Goal: Task Accomplishment & Management: Use online tool/utility

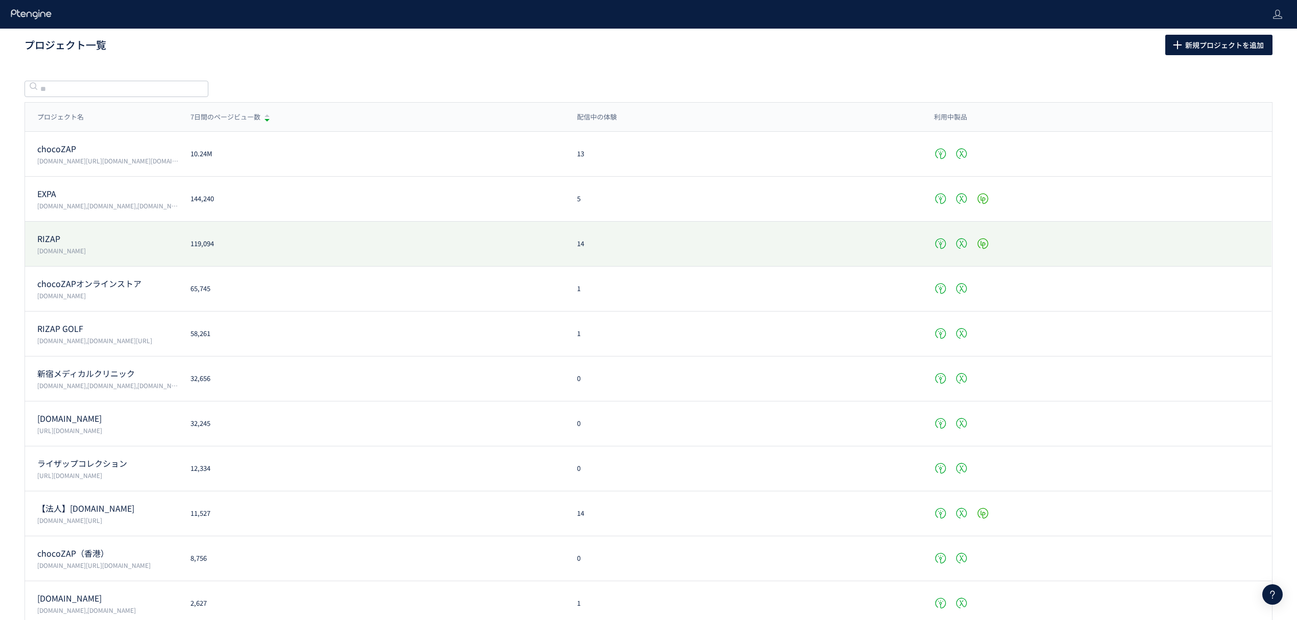
click at [66, 236] on p "RIZAP" at bounding box center [107, 239] width 141 height 12
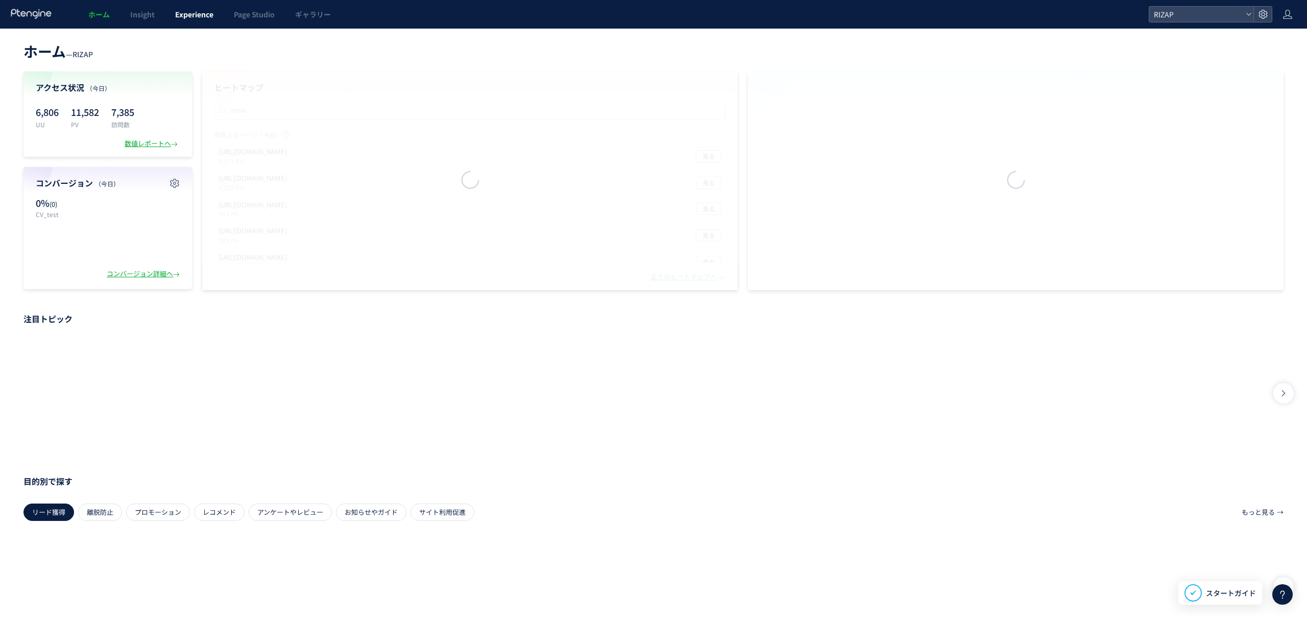
click at [190, 17] on span "Experience" at bounding box center [194, 14] width 38 height 10
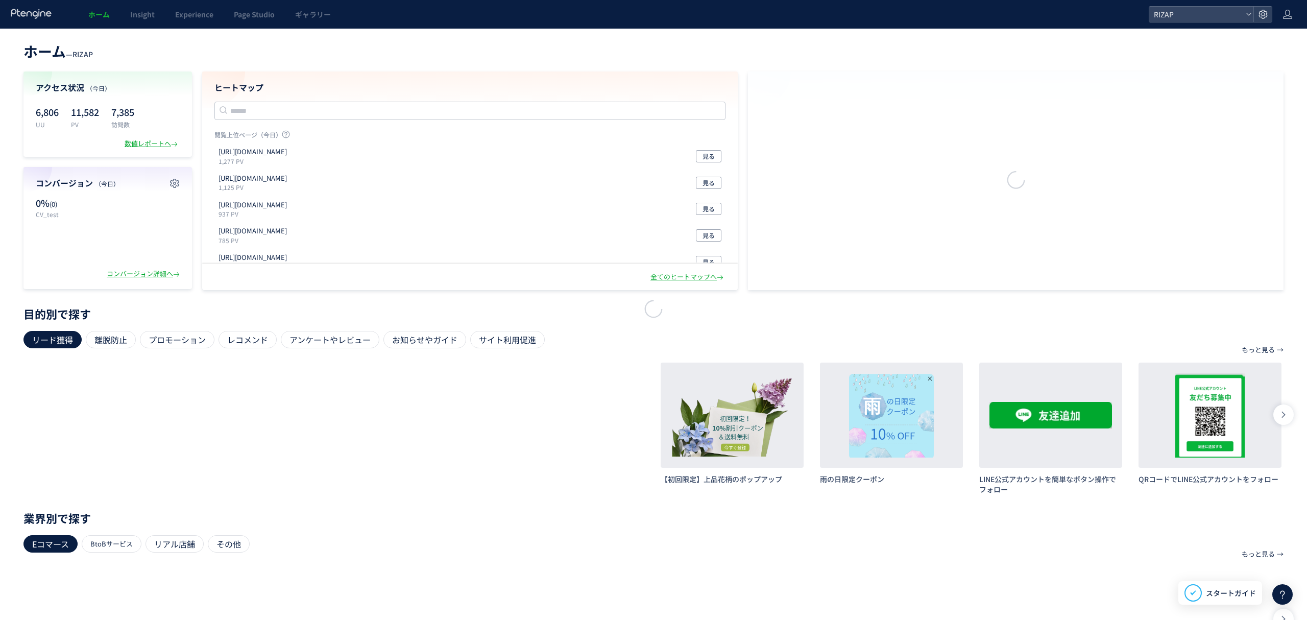
click at [188, 13] on div at bounding box center [653, 310] width 1307 height 620
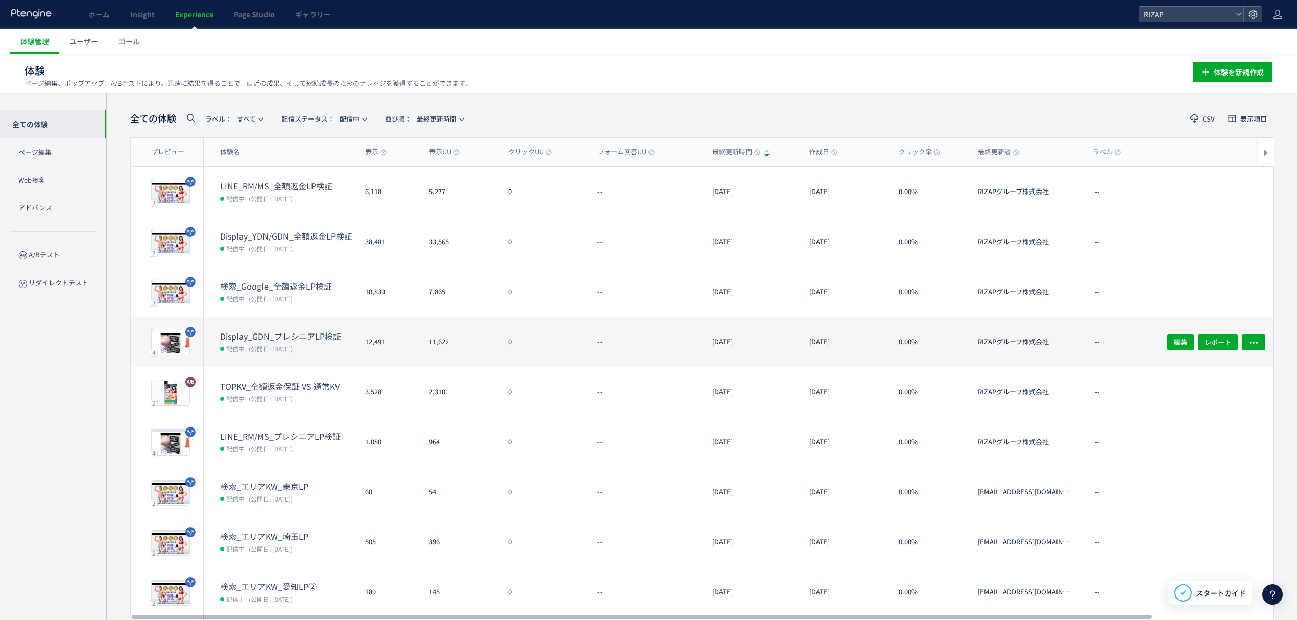
click at [274, 339] on dt "Display_GDN_プレシニアLP検証" at bounding box center [288, 336] width 137 height 12
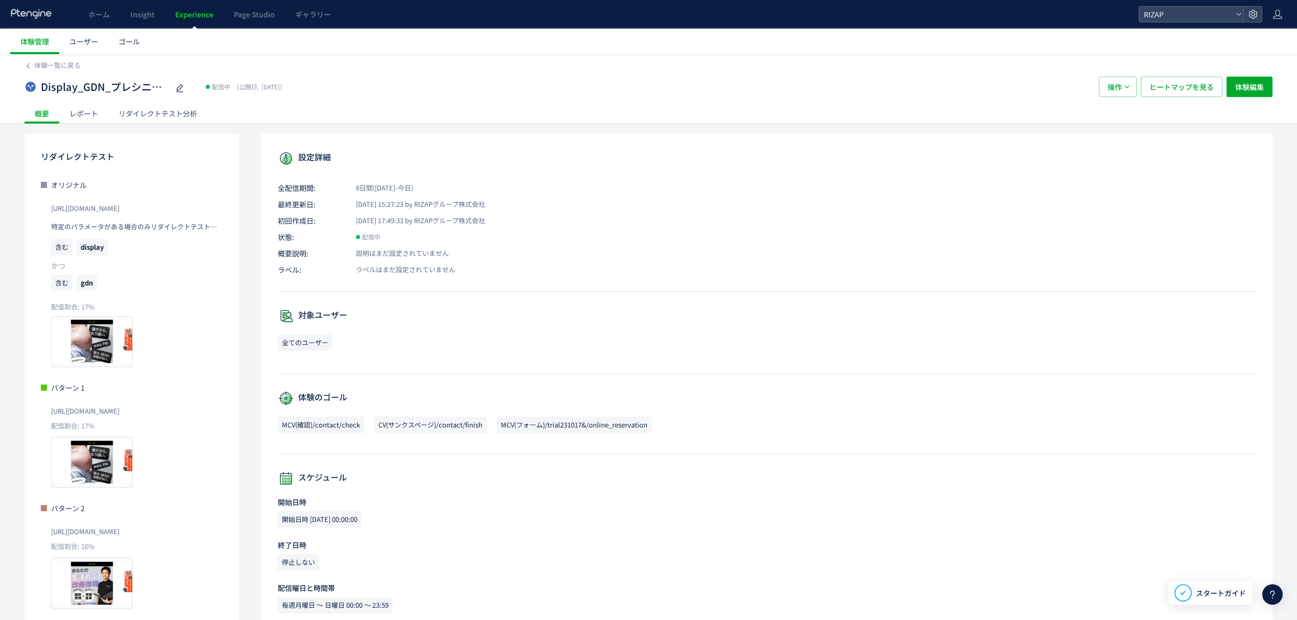
click at [82, 112] on div "レポート" at bounding box center [83, 113] width 49 height 20
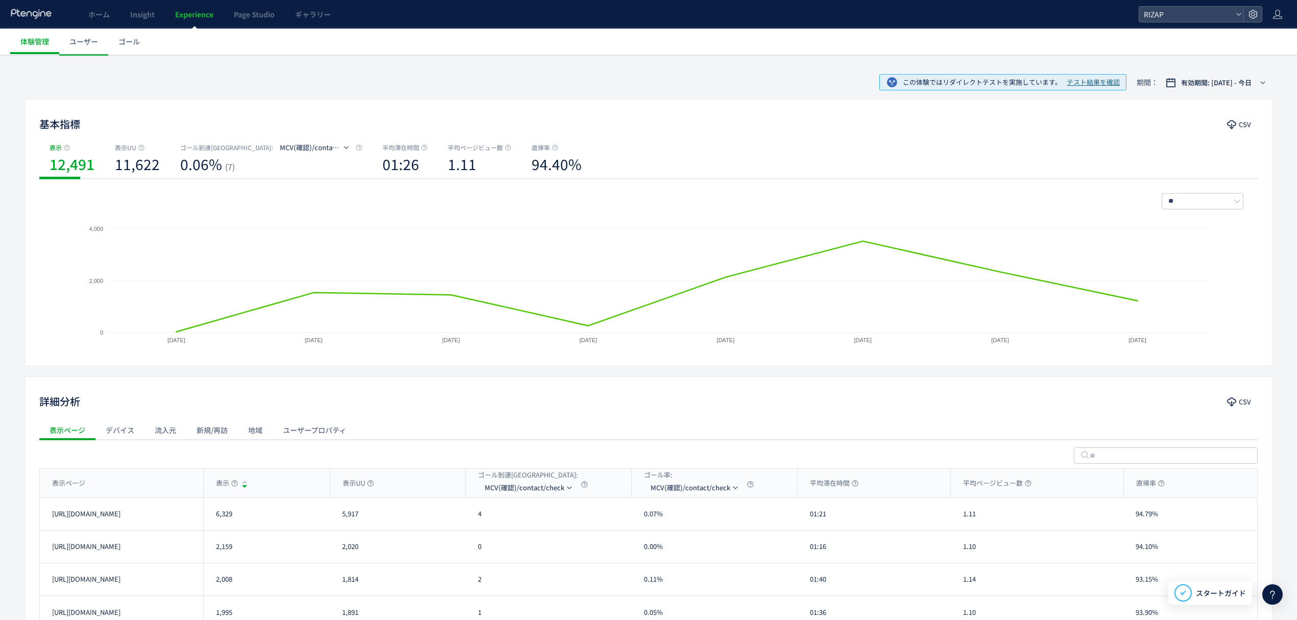
scroll to position [136, 0]
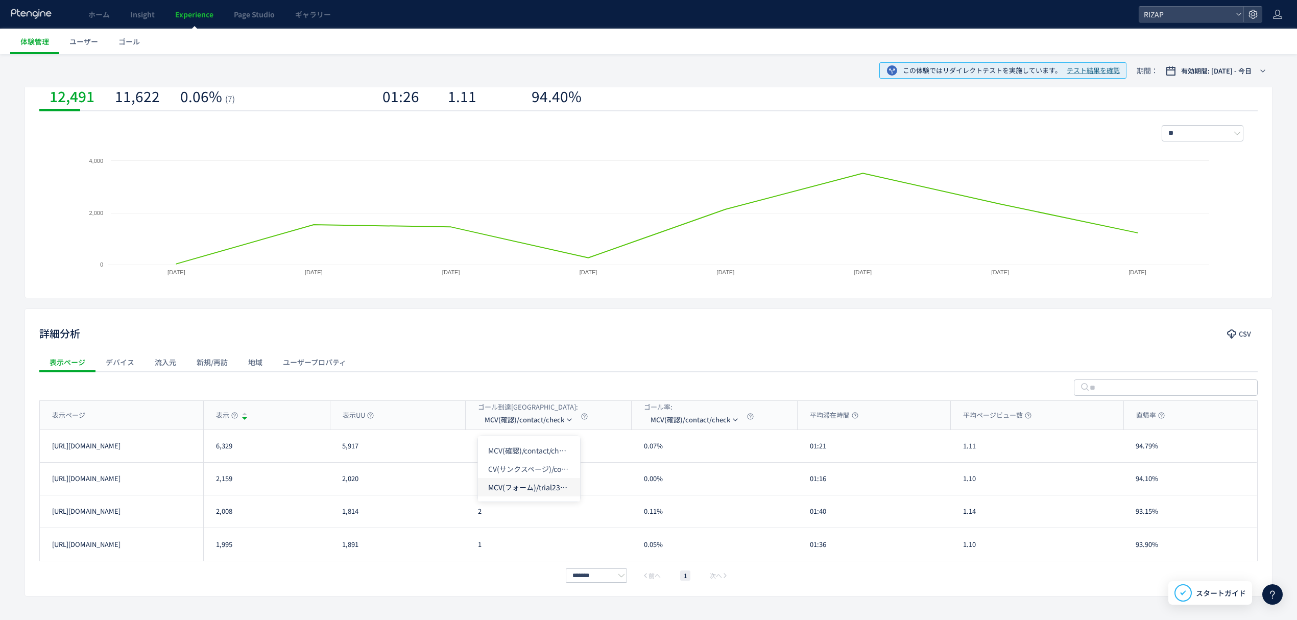
click at [511, 479] on li "MCV(フォーム)/trial231017&/online_reservation" at bounding box center [529, 487] width 102 height 18
click at [534, 473] on li "CV(サンクスページ)/contact/finish" at bounding box center [541, 468] width 102 height 18
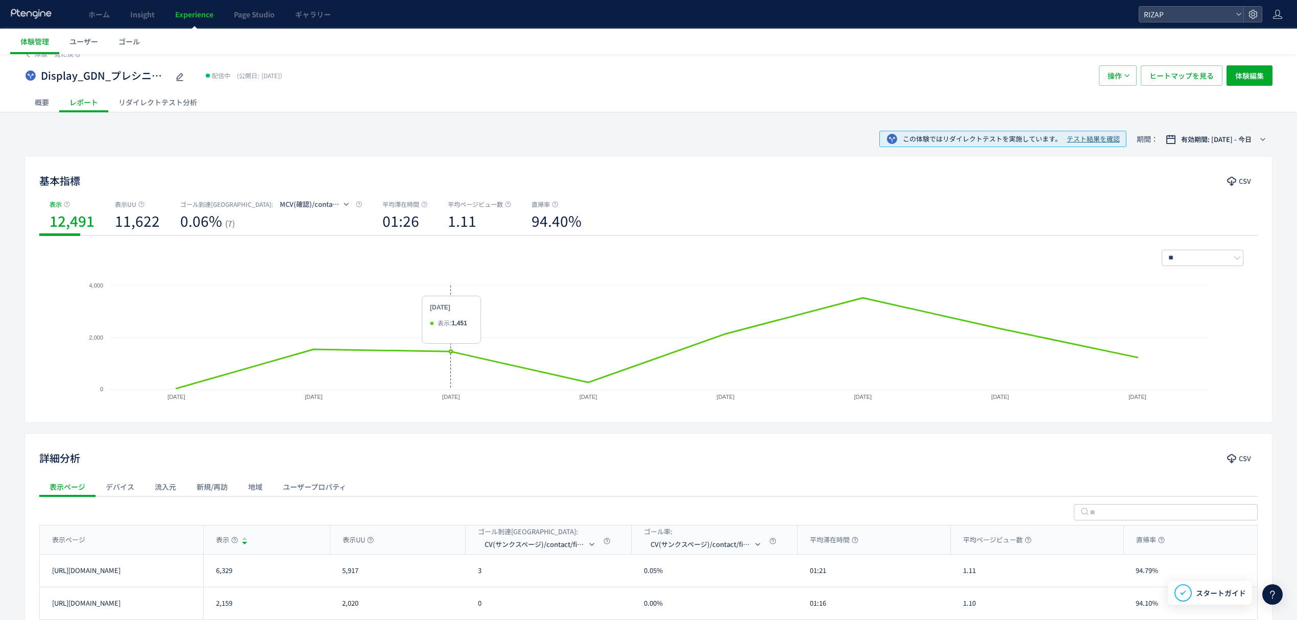
scroll to position [0, 0]
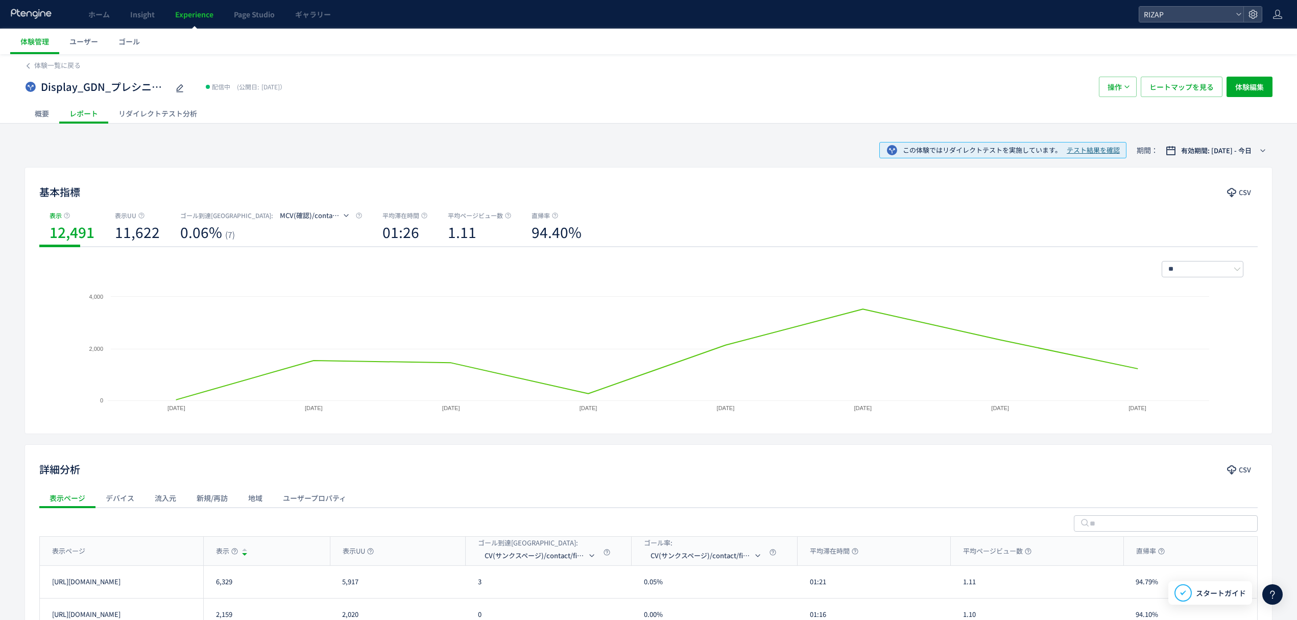
click at [146, 111] on div "リダイレクトテスト分析" at bounding box center [157, 113] width 99 height 20
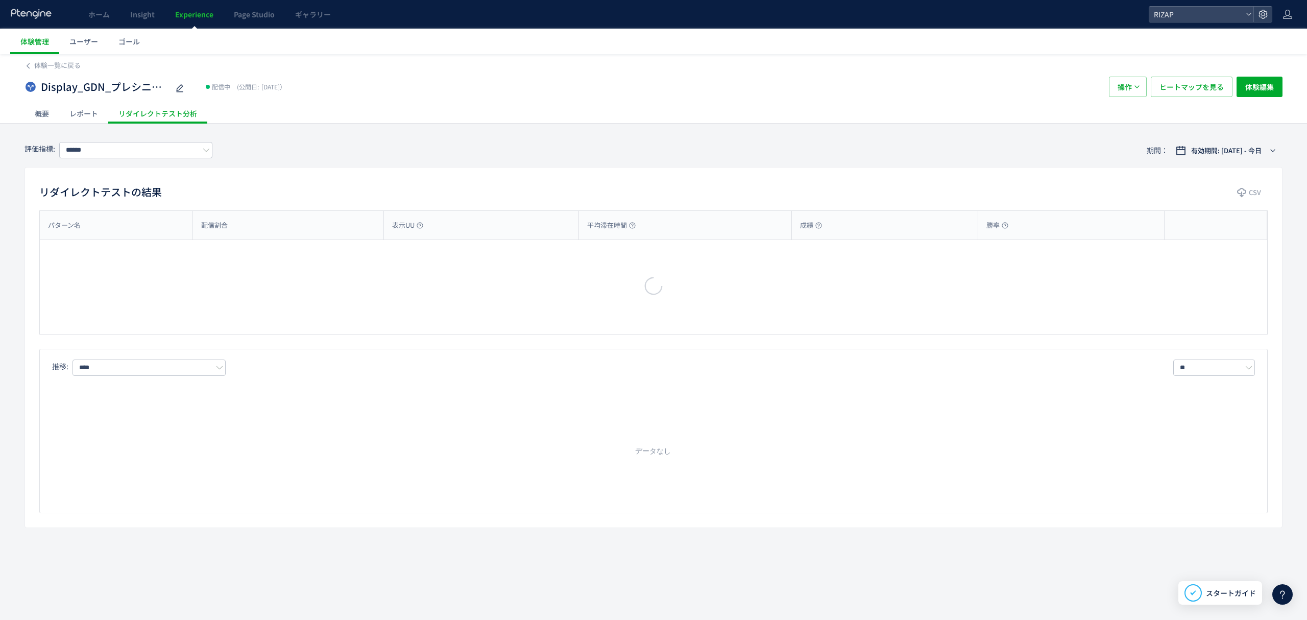
type input "**********"
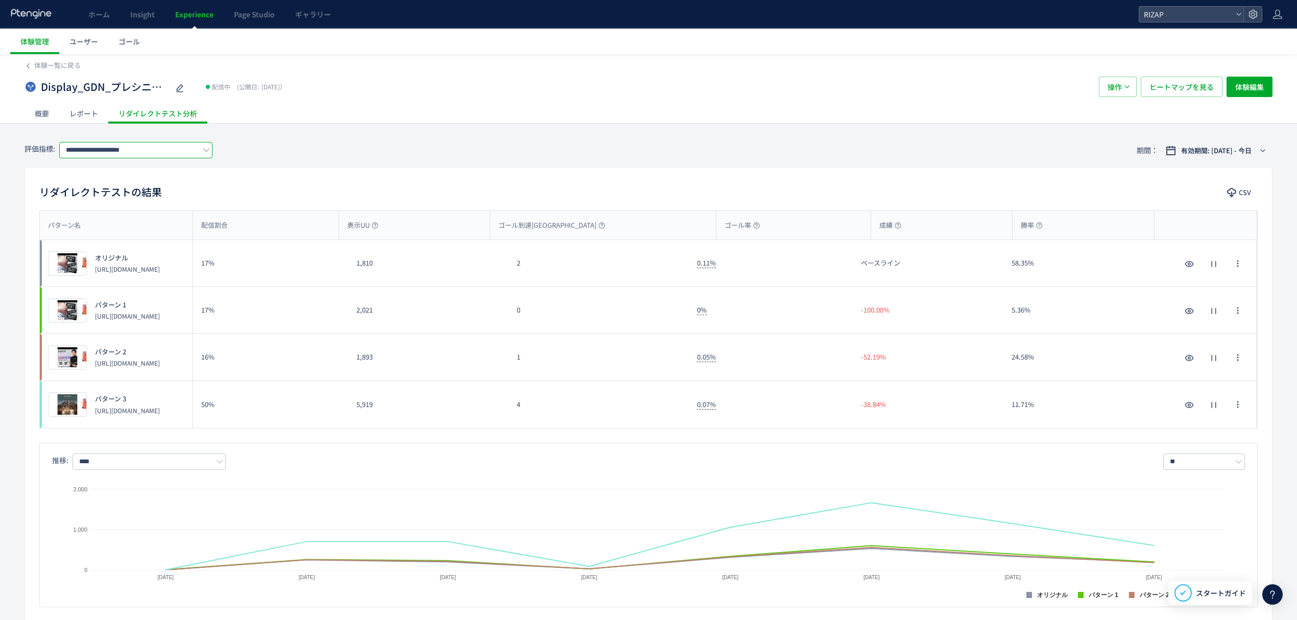
click at [127, 148] on input "**********" at bounding box center [135, 150] width 153 height 16
click at [364, 187] on div "リダイレクトテストの結果 CSV" at bounding box center [648, 193] width 1247 height 18
click at [1231, 80] on button "体験編集" at bounding box center [1249, 87] width 46 height 20
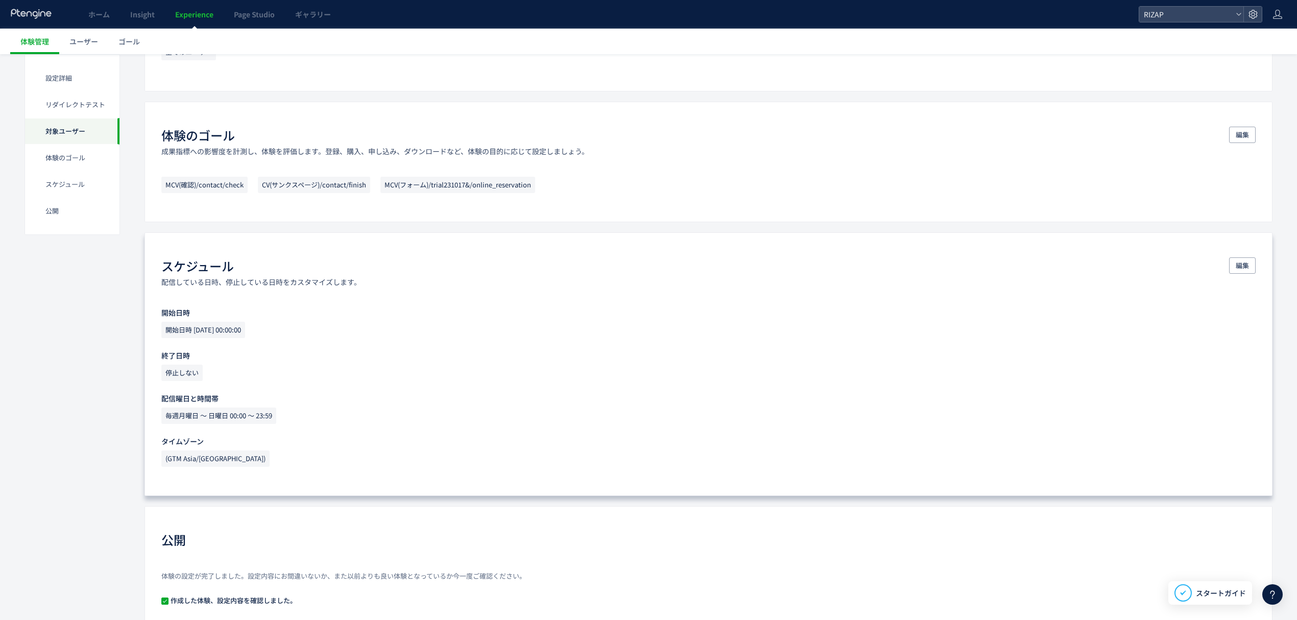
scroll to position [682, 0]
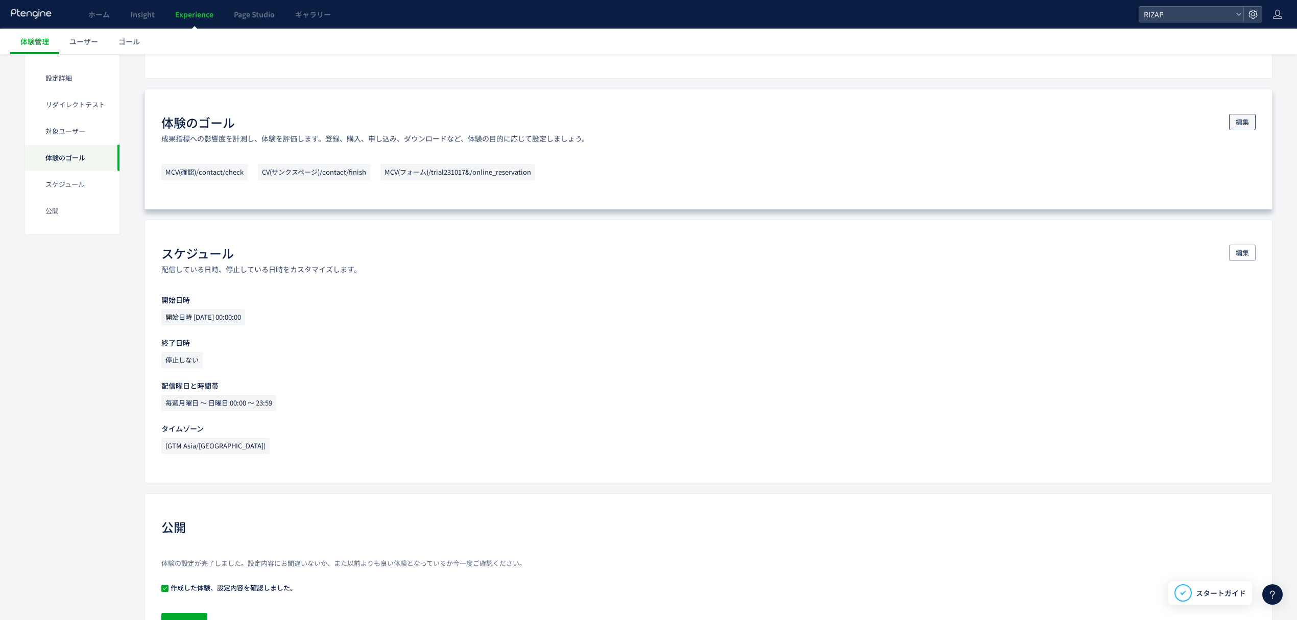
click at [1241, 129] on span "編集" at bounding box center [1241, 122] width 13 height 16
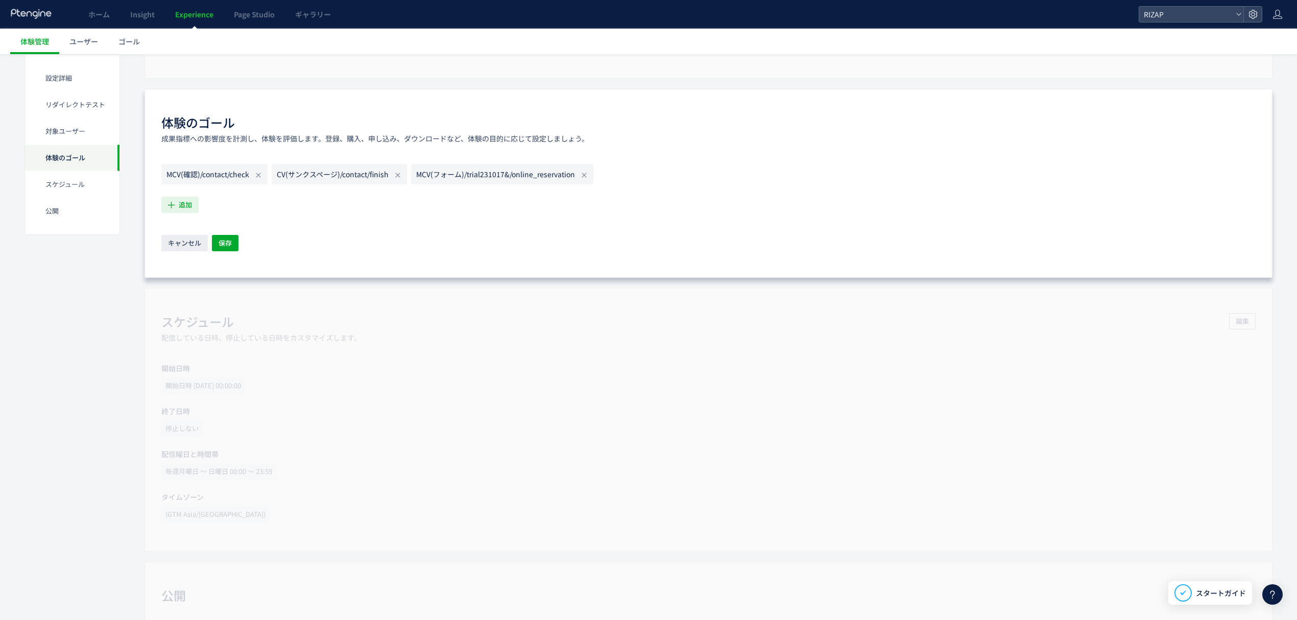
click at [181, 203] on span "追加" at bounding box center [185, 205] width 13 height 16
click at [209, 299] on li "RAW RAW 条件： イベント 「RAW」 が発生した場合 説明： google sheetからインポートしたRAW user状況です。" at bounding box center [258, 303] width 185 height 16
click at [184, 205] on span "追加" at bounding box center [185, 205] width 13 height 16
click at [207, 286] on li "来店 来店 条件： イベント 「来店」 が発生した場合 説明： google sheetからインポートしたオフライン来店状況です。" at bounding box center [258, 287] width 185 height 16
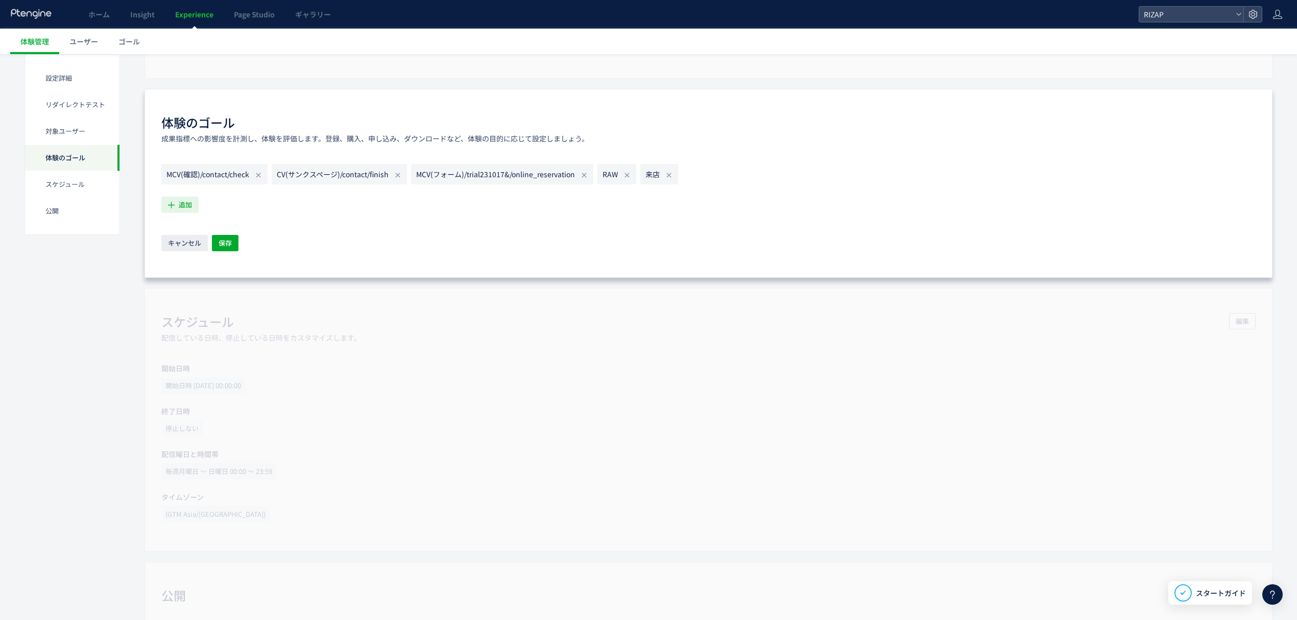
click at [178, 202] on button "追加" at bounding box center [179, 205] width 37 height 16
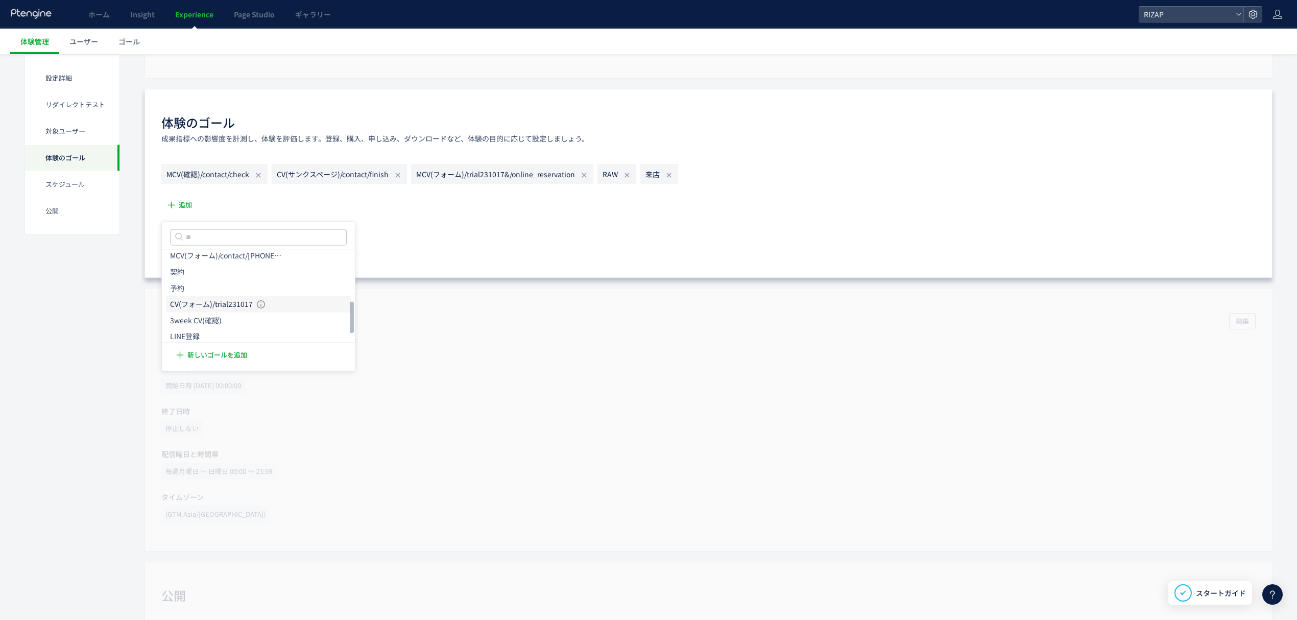
scroll to position [152, 0]
click at [180, 282] on icon "予約" at bounding box center [177, 287] width 14 height 10
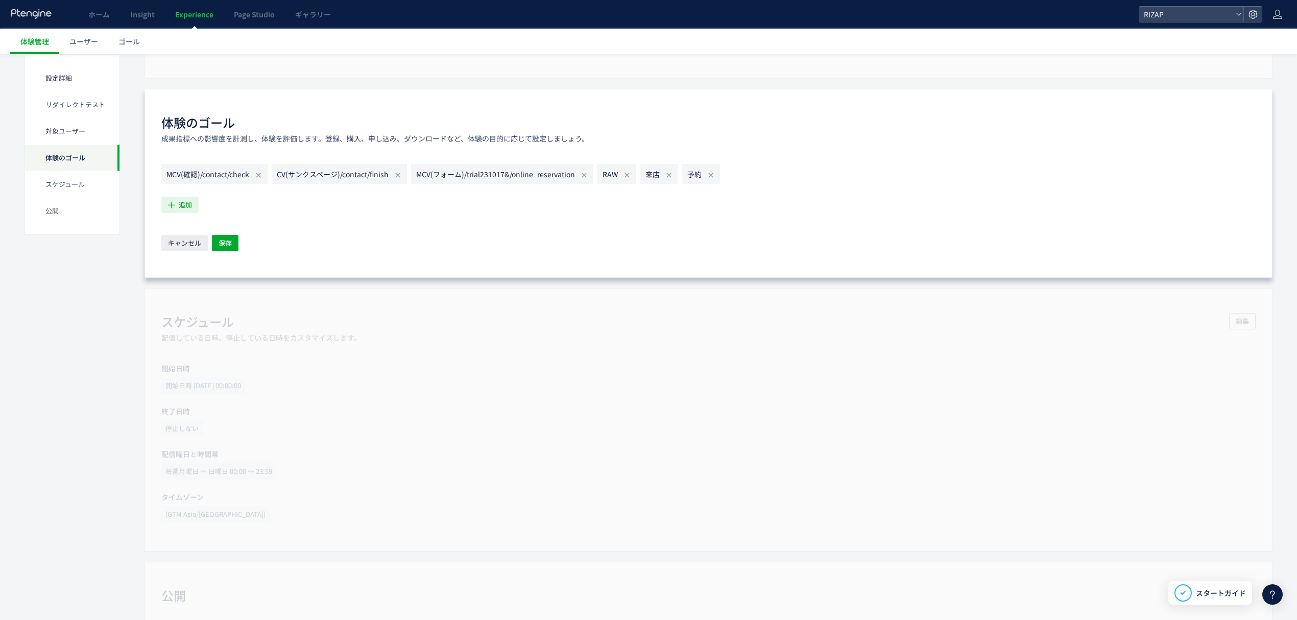
click at [180, 209] on span "追加" at bounding box center [185, 205] width 13 height 16
click at [181, 266] on icon "契約" at bounding box center [177, 271] width 14 height 10
click at [185, 204] on span "追加" at bounding box center [185, 205] width 13 height 16
click at [209, 328] on icon "セッション開始" at bounding box center [195, 330] width 50 height 10
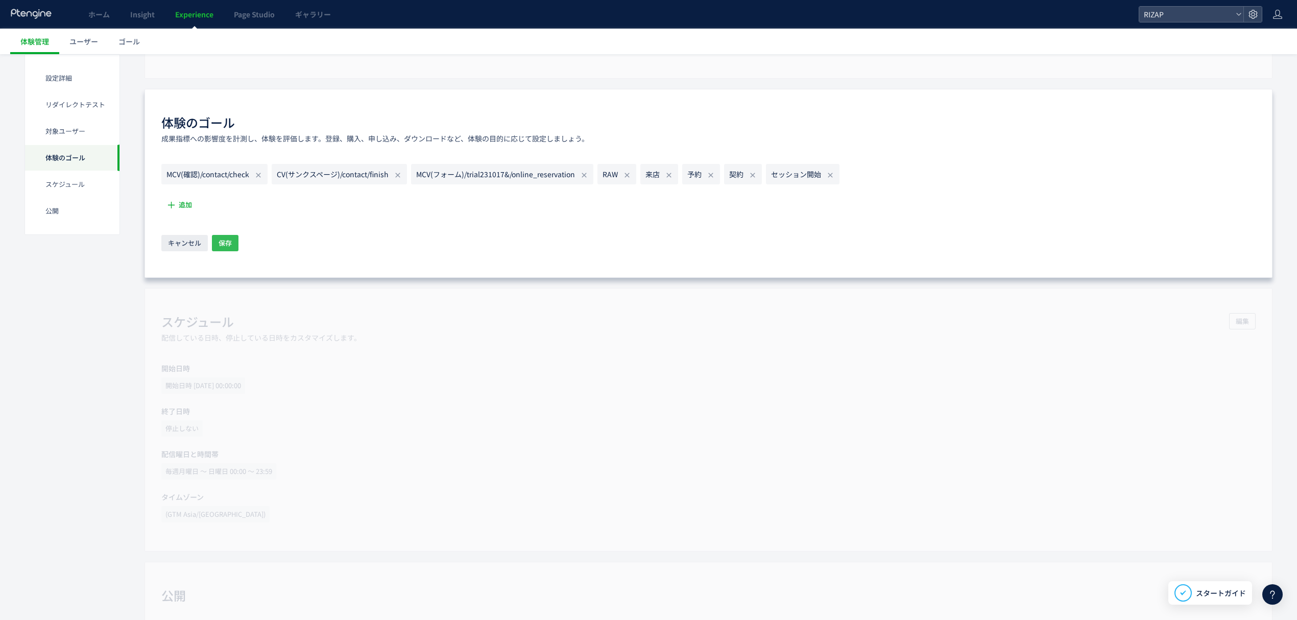
click at [227, 237] on button "保存" at bounding box center [225, 243] width 27 height 16
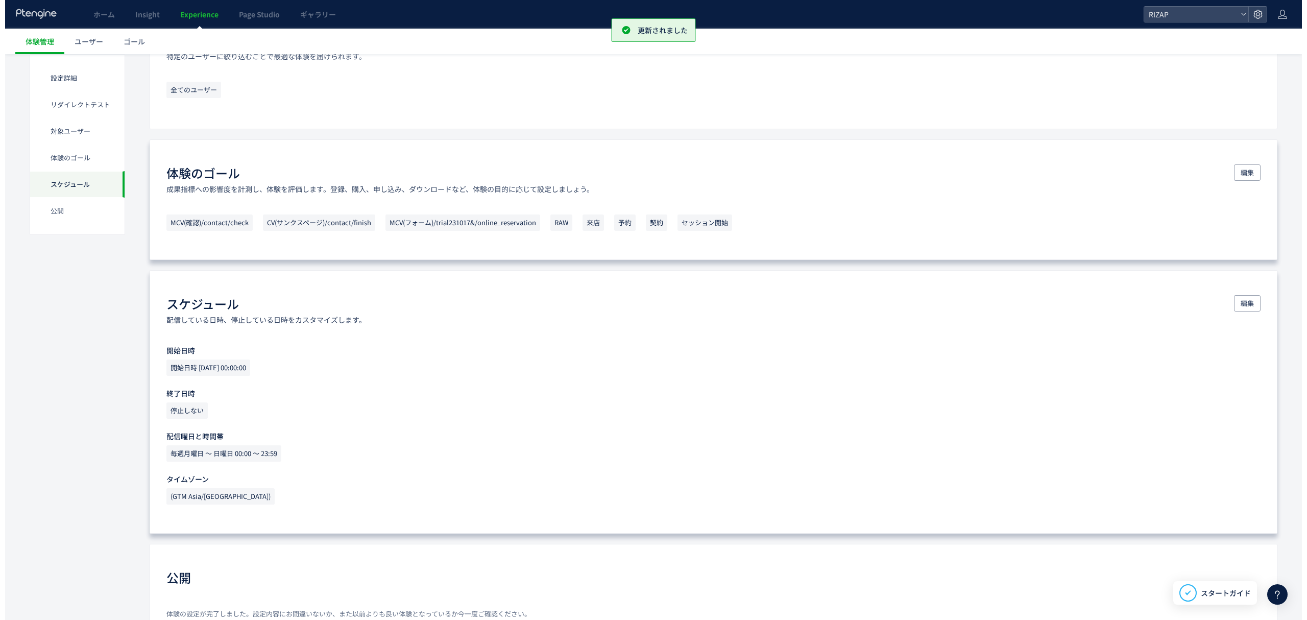
scroll to position [757, 0]
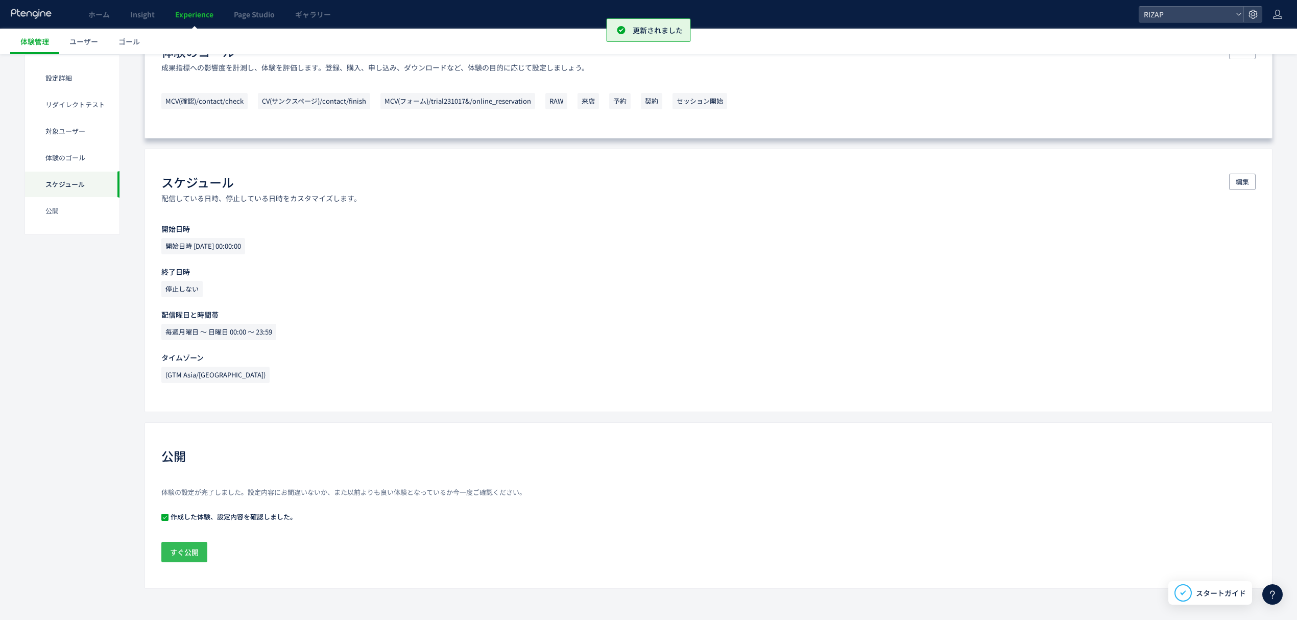
click at [174, 548] on span "すぐ公開" at bounding box center [184, 552] width 29 height 20
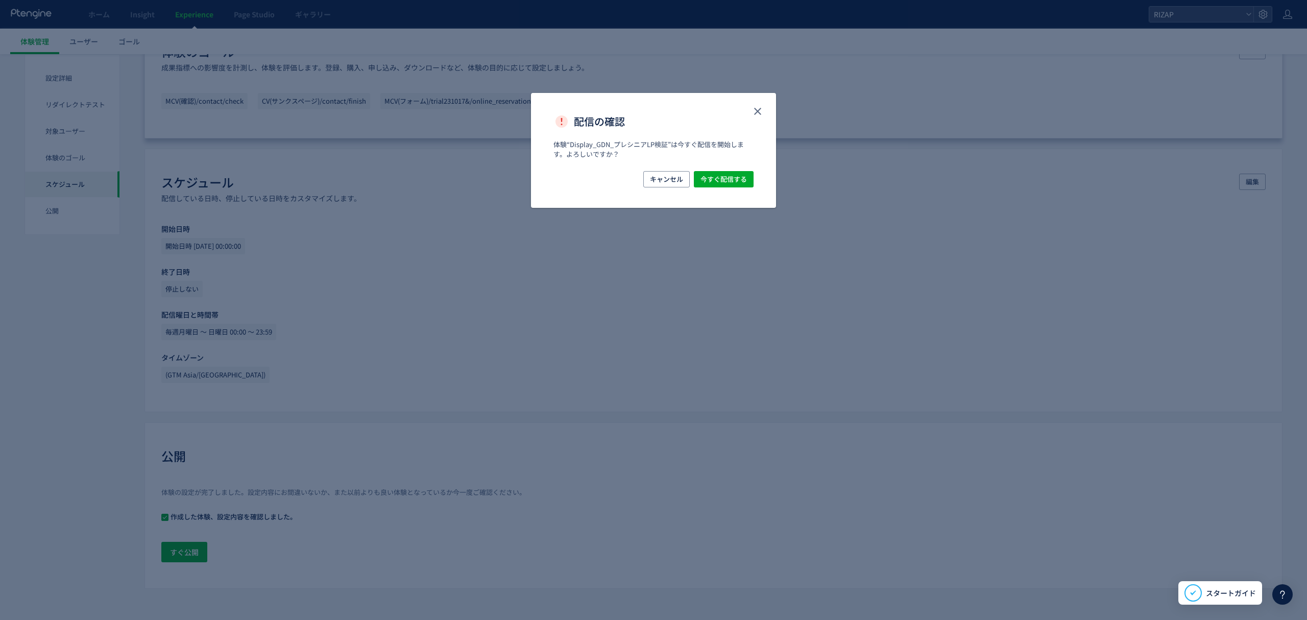
click at [719, 170] on div "体験“Display_GDN_プレシニアLP検証”は今すぐ配信を開始します。よろしいですか？" at bounding box center [653, 155] width 245 height 31
click at [717, 172] on span "今すぐ配信する" at bounding box center [723, 179] width 46 height 16
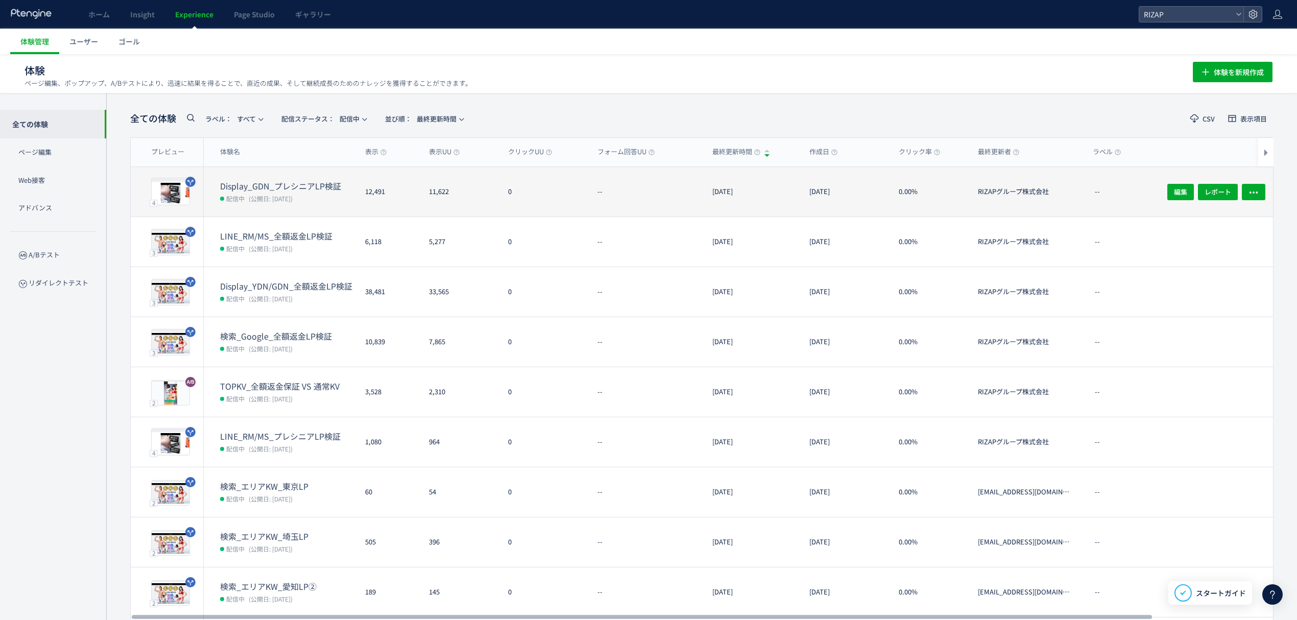
click at [282, 182] on dt "Display_GDN_プレシニアLP検証" at bounding box center [288, 186] width 137 height 12
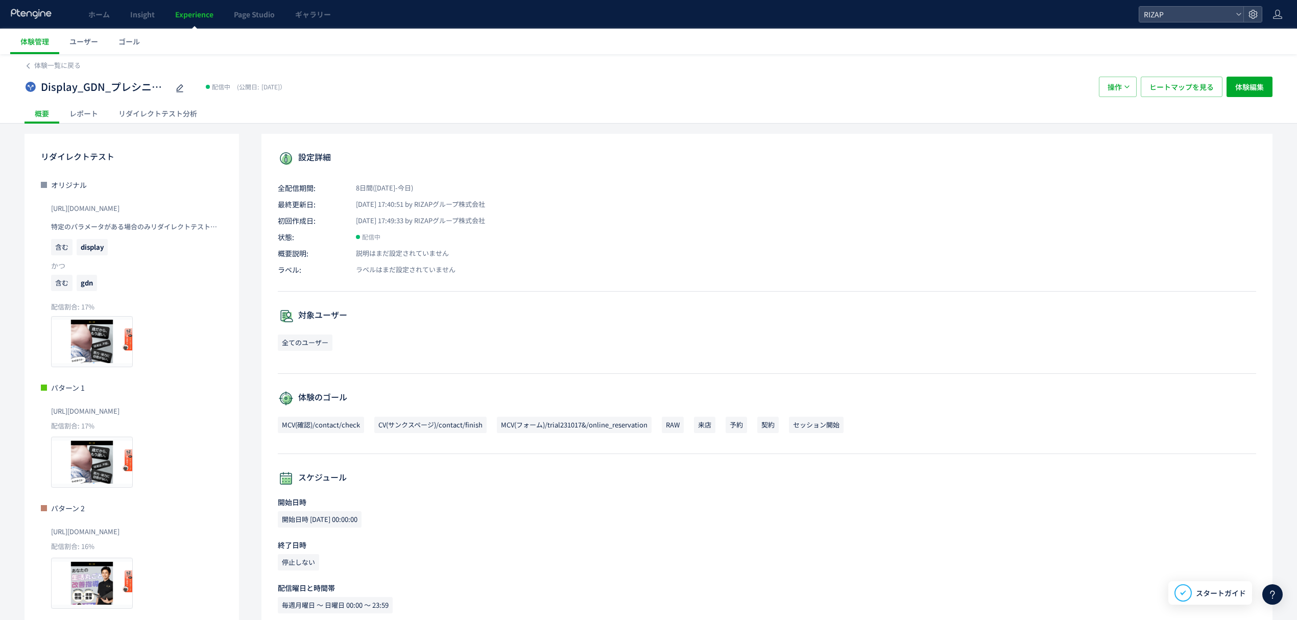
click at [152, 113] on div "リダイレクトテスト分析" at bounding box center [157, 113] width 99 height 20
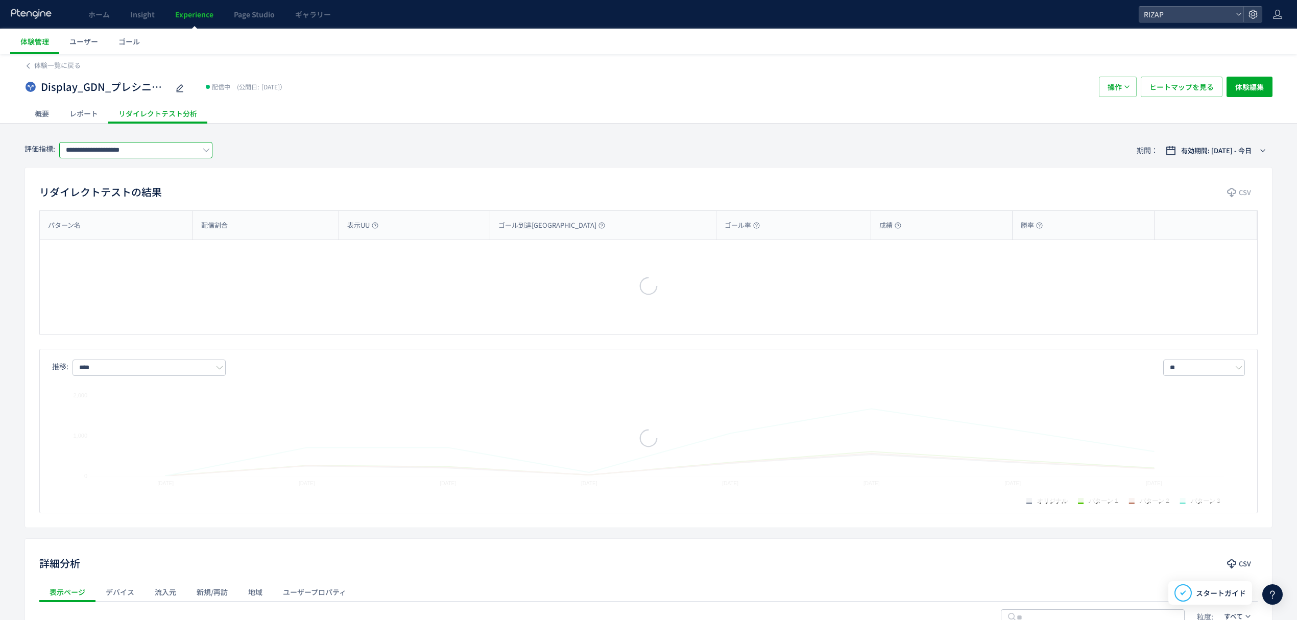
click at [126, 153] on input "**********" at bounding box center [135, 150] width 153 height 16
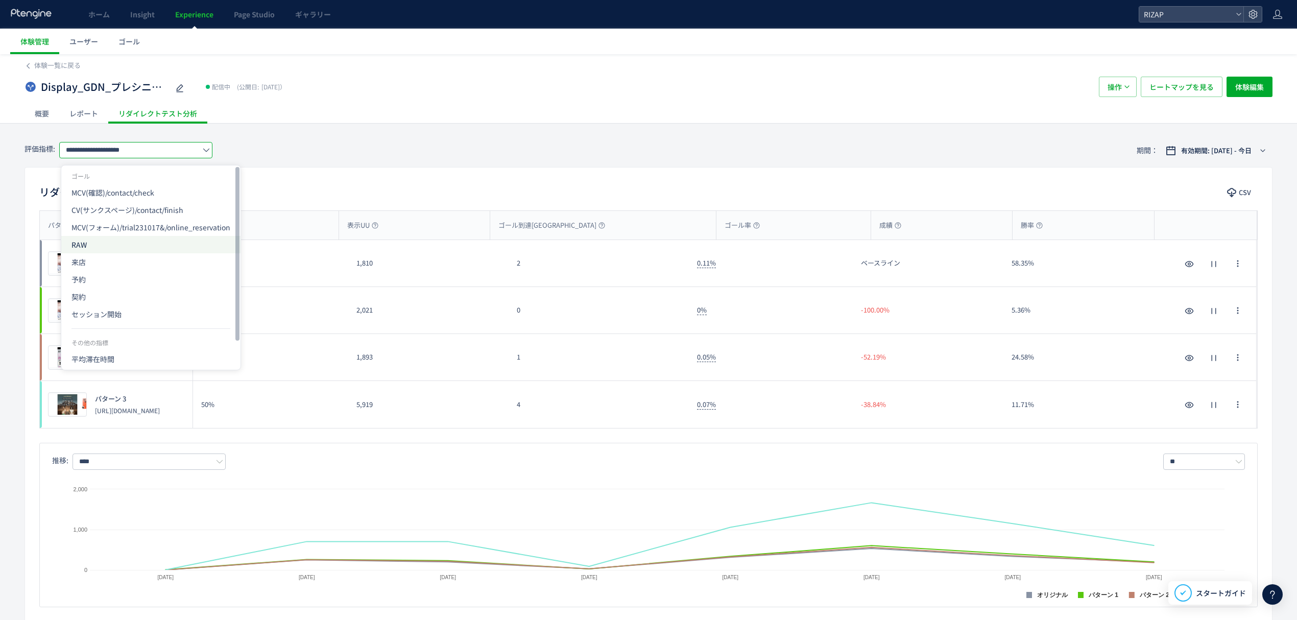
click at [109, 251] on span "RAW" at bounding box center [150, 244] width 159 height 17
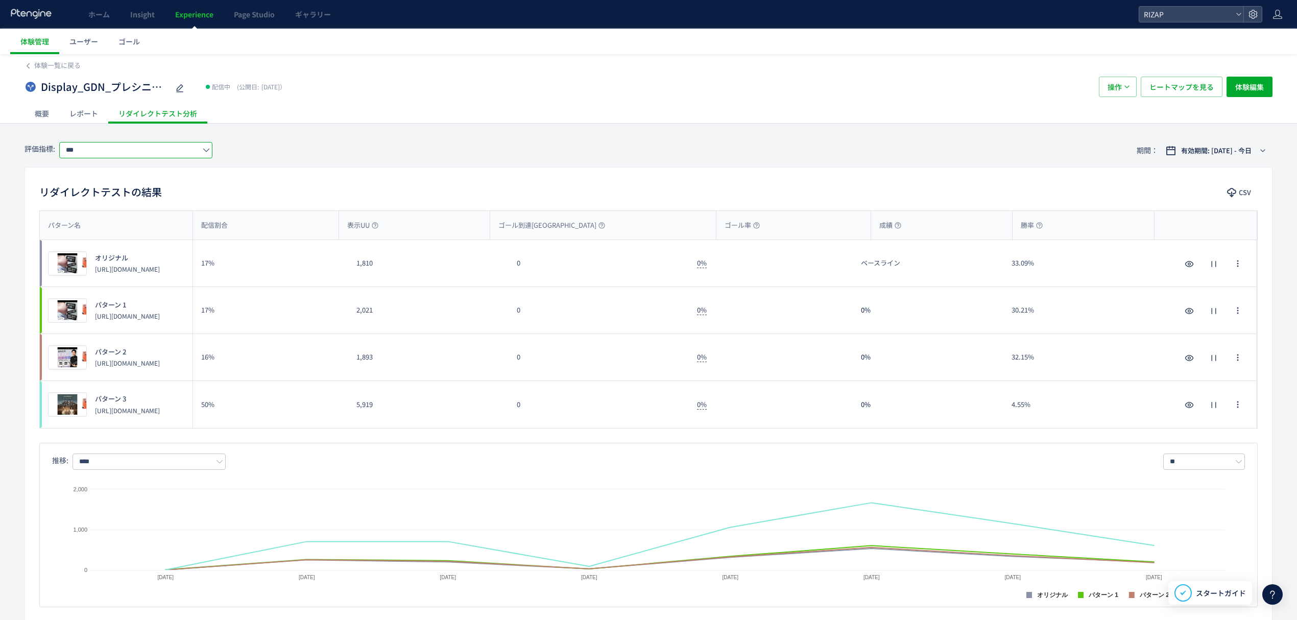
click at [87, 146] on input "***" at bounding box center [135, 150] width 153 height 16
click at [301, 155] on div "評価指標: *** 期間： 有効期間: [DATE] - 今日" at bounding box center [649, 150] width 1248 height 33
click at [170, 149] on input "***" at bounding box center [135, 150] width 153 height 16
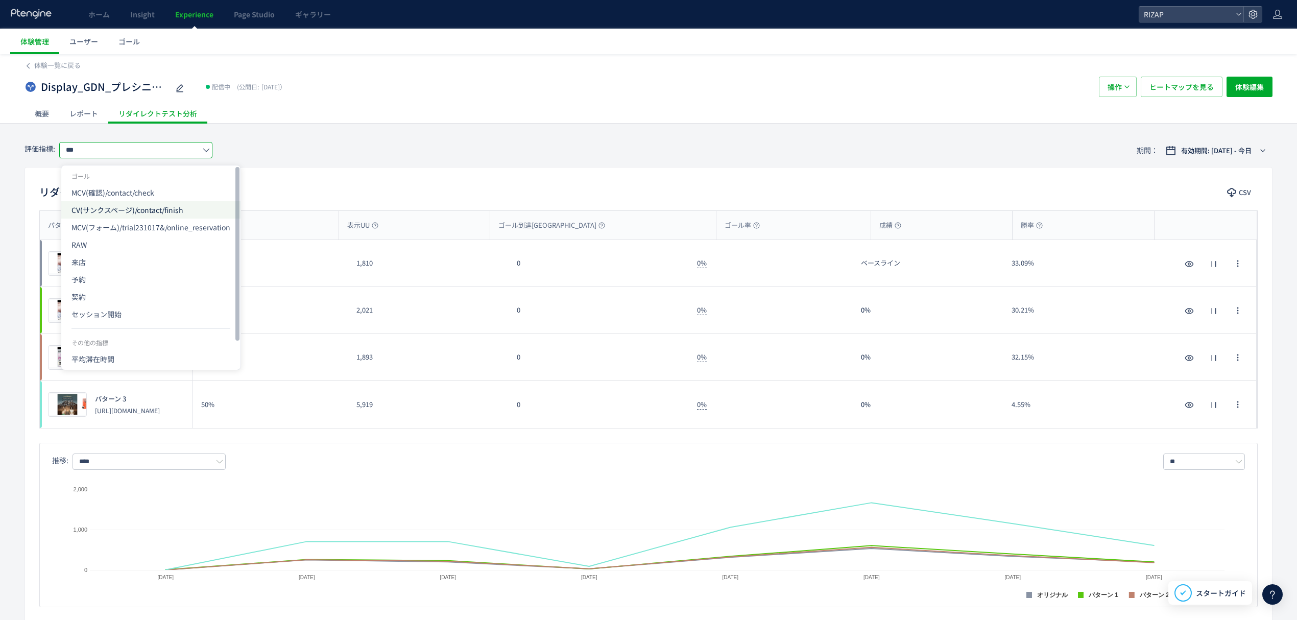
click at [94, 214] on span "CV(サンクスページ)/contact/finish" at bounding box center [150, 209] width 159 height 17
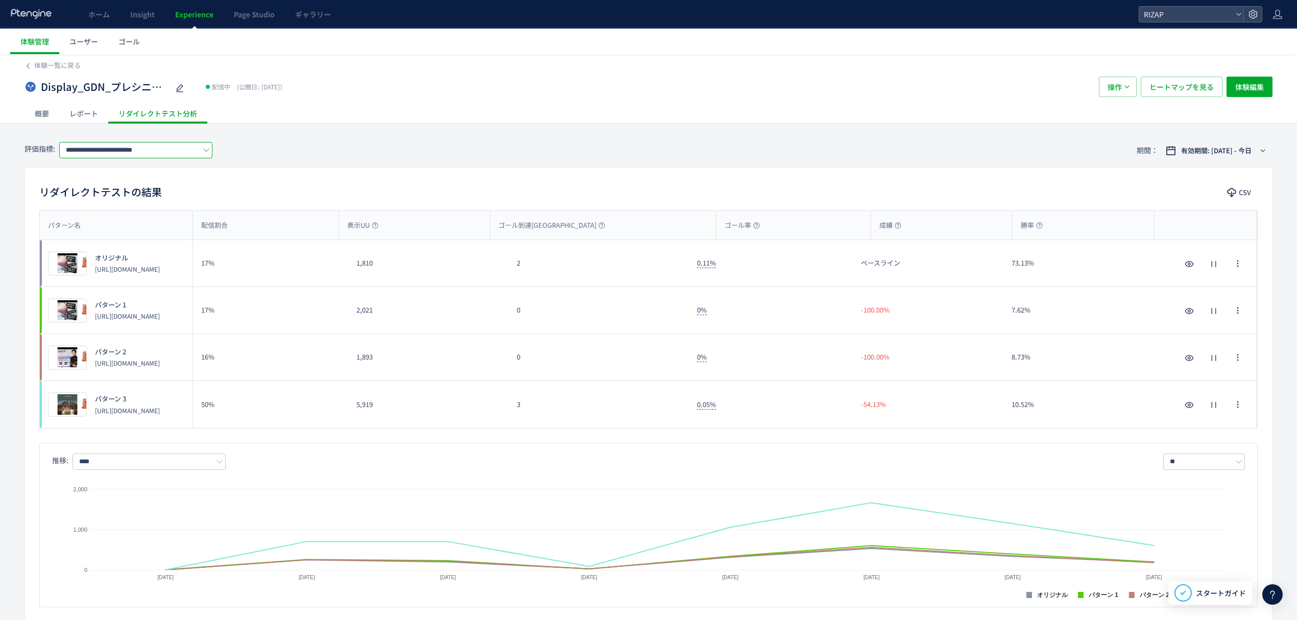
click at [131, 145] on input "**********" at bounding box center [135, 150] width 153 height 16
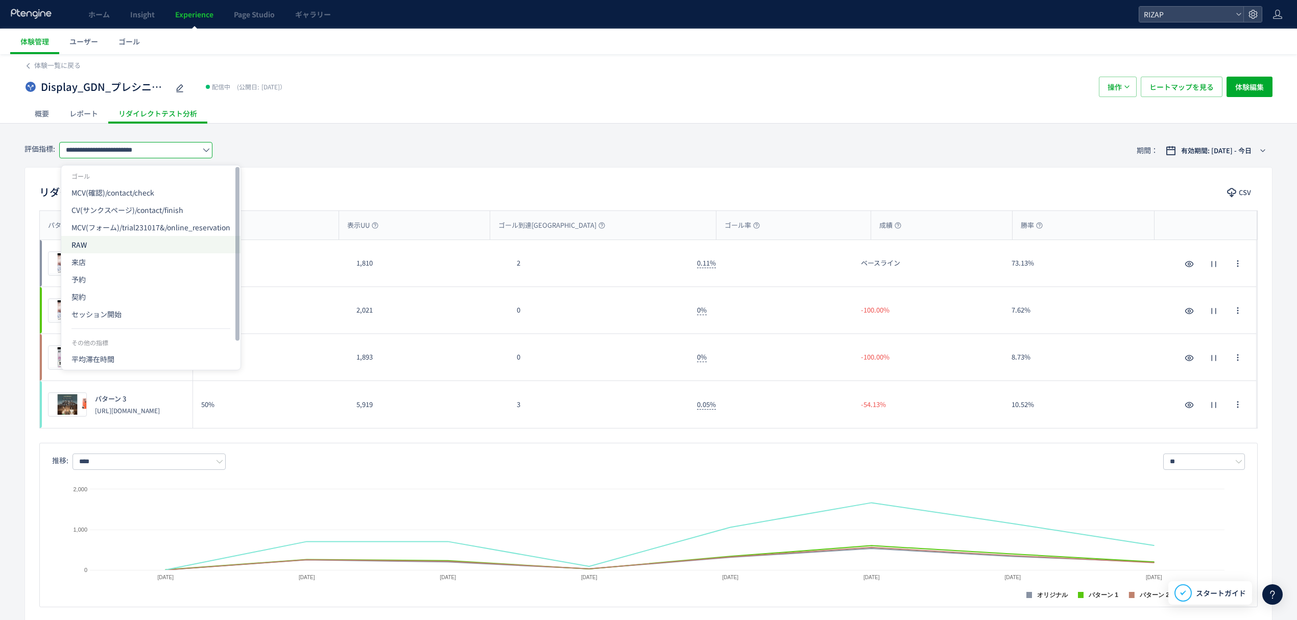
click at [105, 241] on span "RAW" at bounding box center [150, 244] width 159 height 17
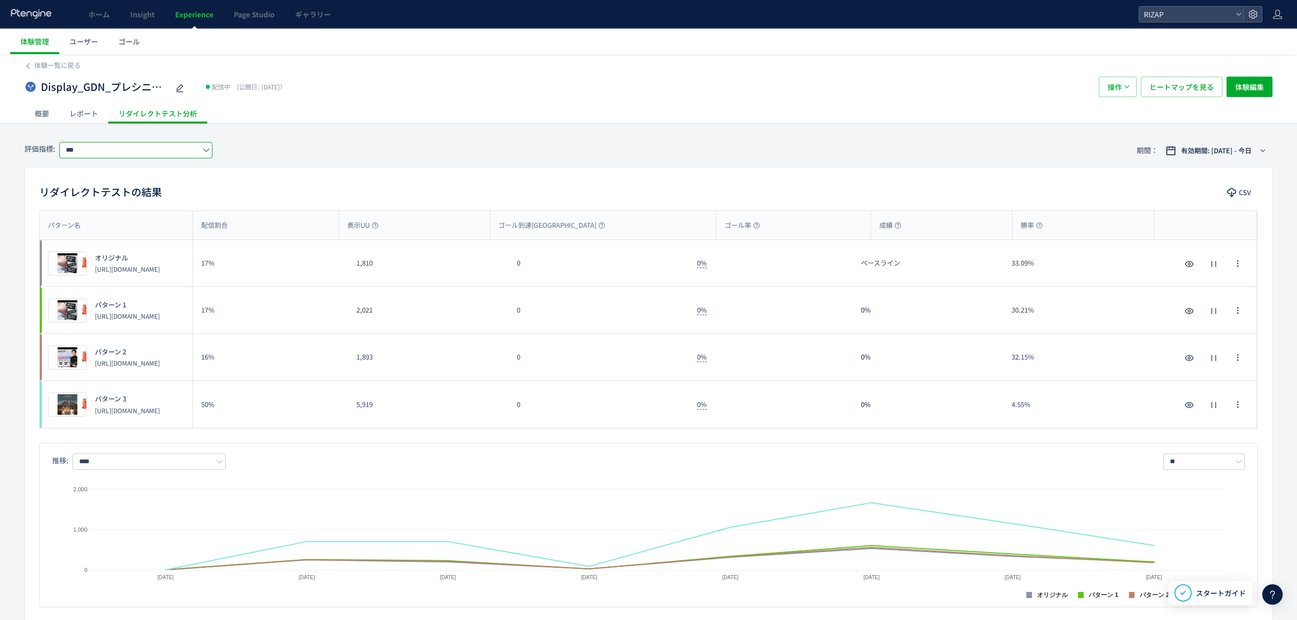
click at [115, 152] on input "***" at bounding box center [135, 150] width 153 height 16
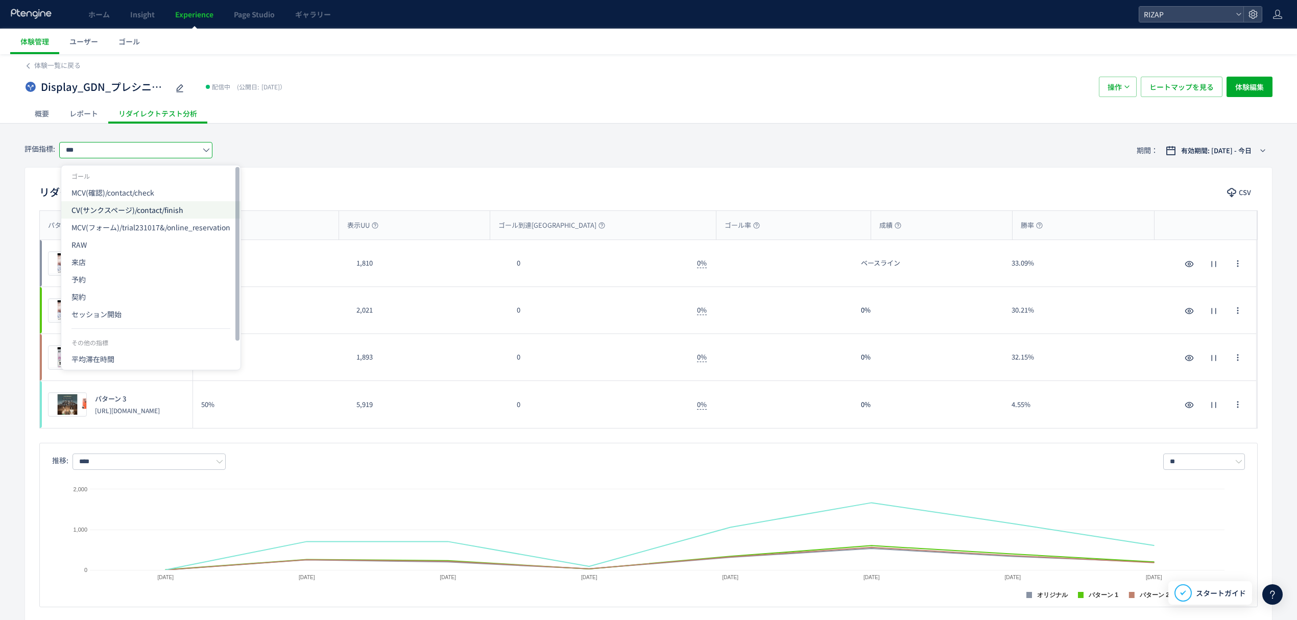
click at [101, 205] on span "CV(サンクスページ)/contact/finish" at bounding box center [150, 209] width 159 height 17
type input "**********"
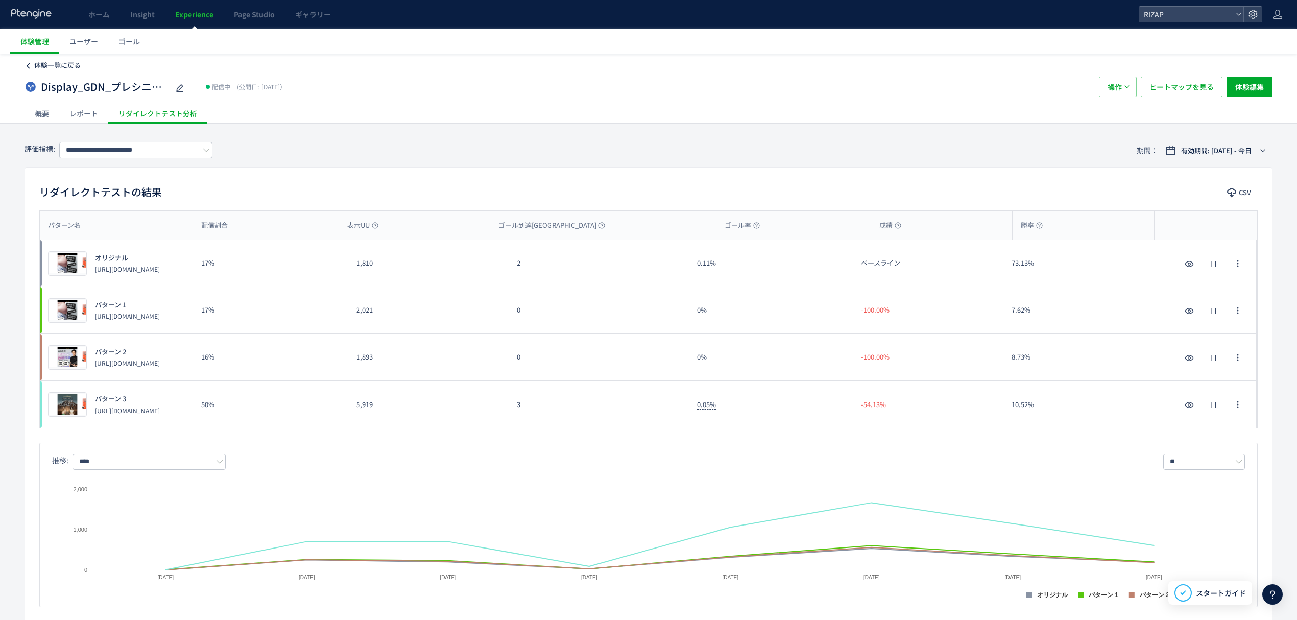
click at [74, 68] on span "体験一覧に戻る" at bounding box center [57, 65] width 46 height 10
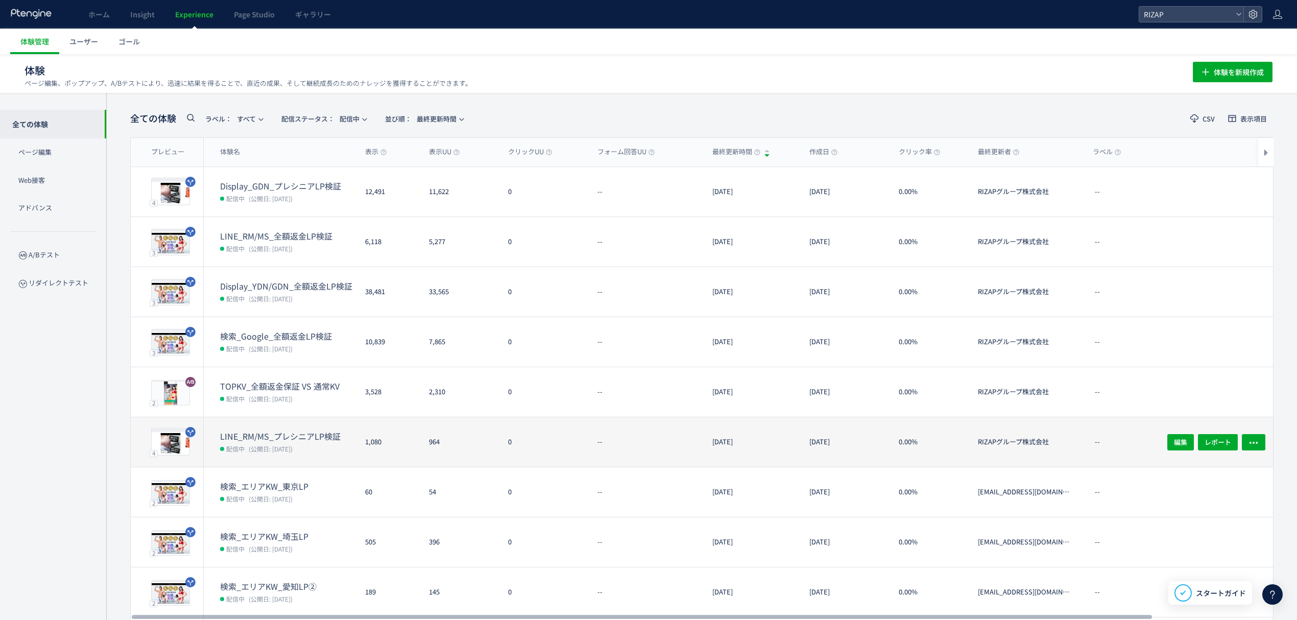
click at [266, 429] on div "LINE_RM/MS_プレシニアLP検証 配信中 (公開日: [DATE])" at bounding box center [280, 442] width 153 height 50
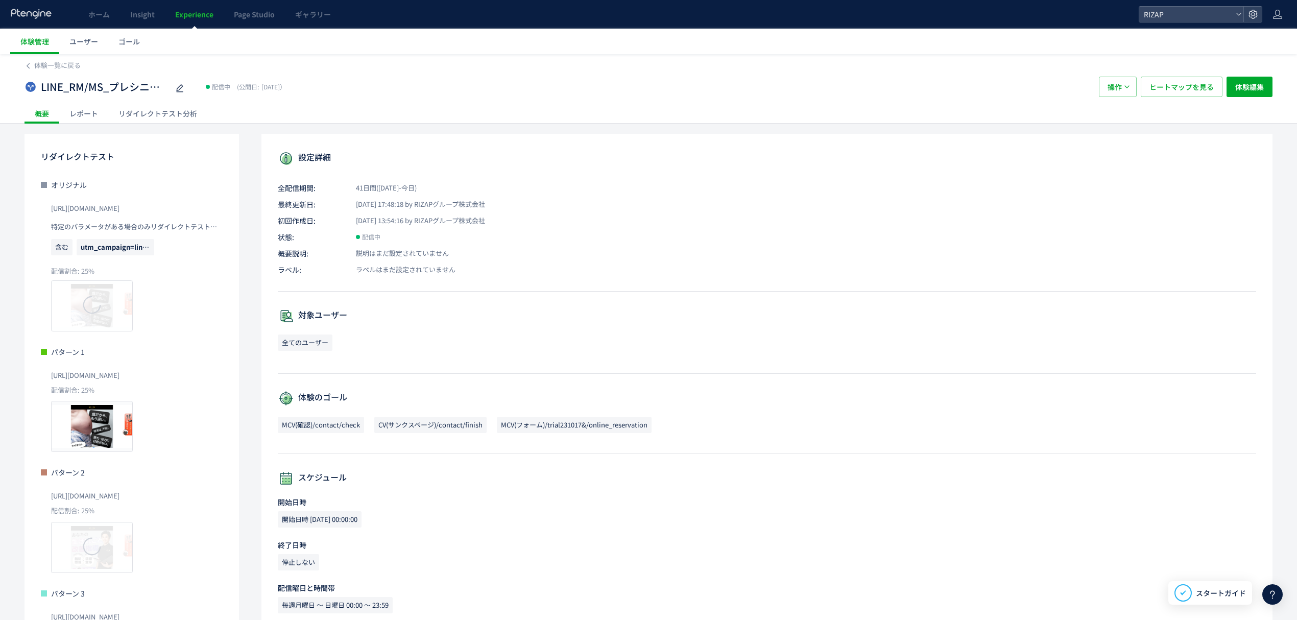
click at [94, 117] on div "レポート" at bounding box center [83, 113] width 49 height 20
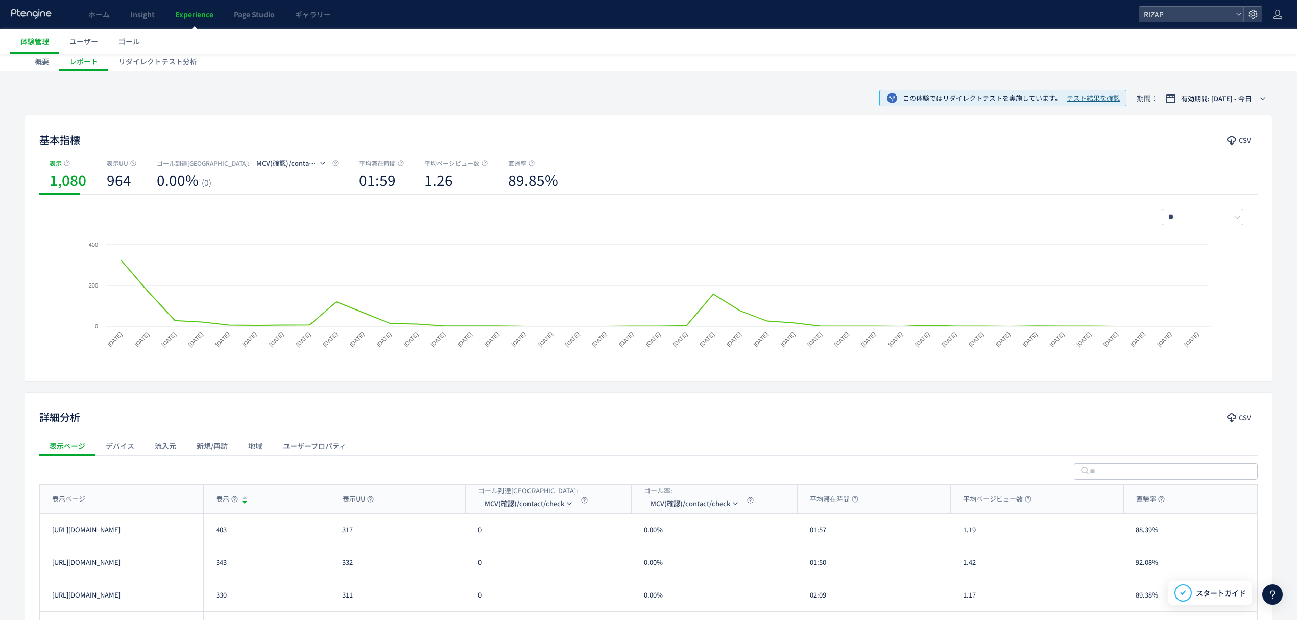
scroll to position [68, 0]
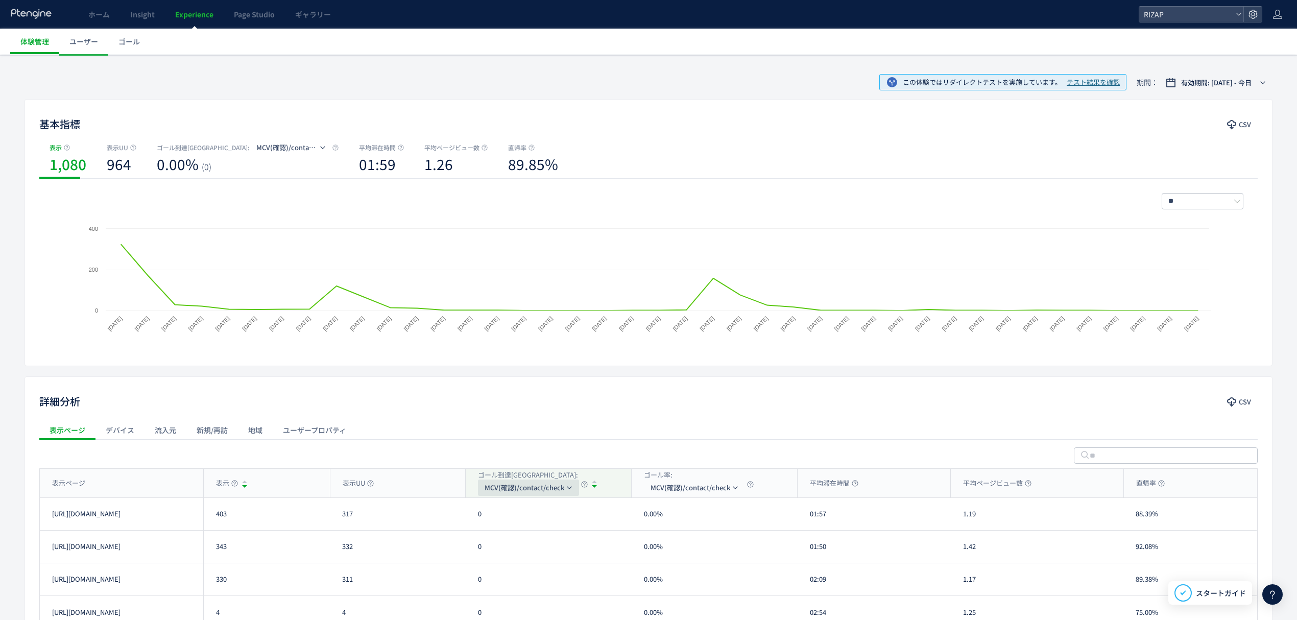
click at [525, 482] on span "MCV(確認)/contact/check" at bounding box center [524, 487] width 80 height 16
click at [514, 537] on li "CV(サンクスページ)/contact/finish" at bounding box center [529, 536] width 102 height 18
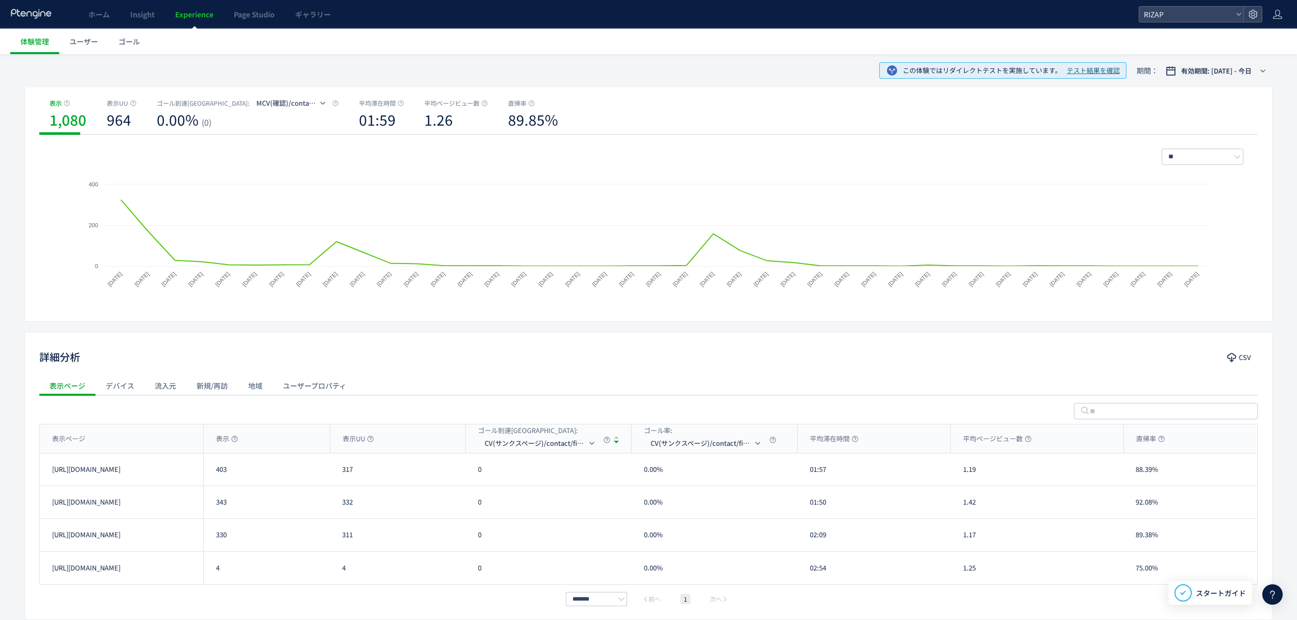
scroll to position [136, 0]
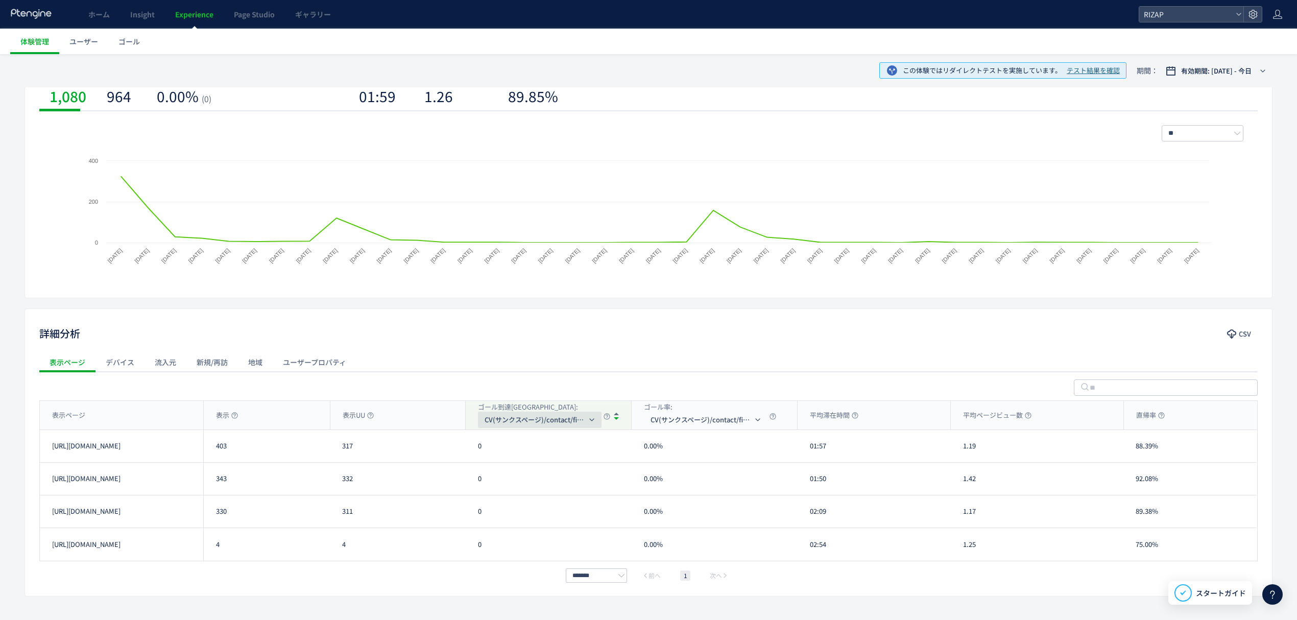
click at [507, 418] on span "CV(サンクスページ)/contact/finish" at bounding box center [535, 419] width 102 height 16
click at [31, 454] on div "表示ページ デバイス 流入元 新規/再訪 地域 ユーザープロパティ 表示ページ 表示 表示UU ゴール到達[GEOGRAPHIC_DATA]: CV(サンクス…" at bounding box center [648, 467] width 1247 height 230
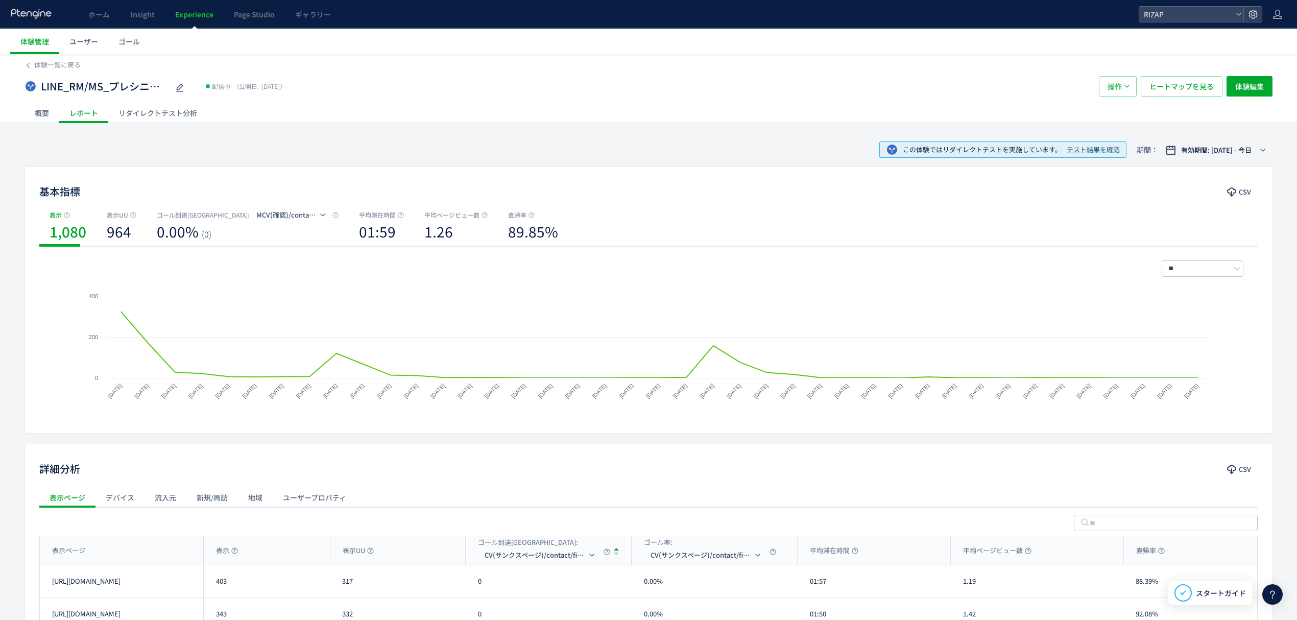
scroll to position [0, 0]
